Goal: Task Accomplishment & Management: Use online tool/utility

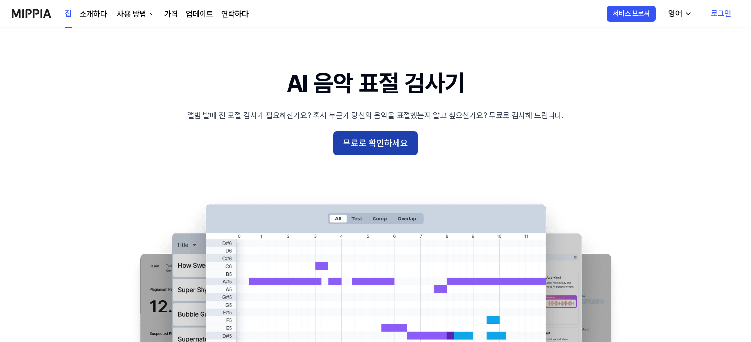
click at [396, 146] on font "무료로 확인하세요" at bounding box center [375, 143] width 65 height 10
click at [401, 149] on font "무료로 확인하세요" at bounding box center [375, 143] width 65 height 14
